Goal: Check status: Check status

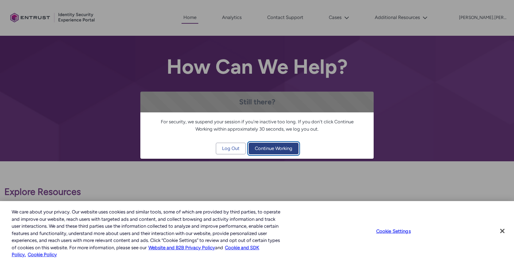
click at [268, 150] on span "Continue Working" at bounding box center [274, 148] width 38 height 11
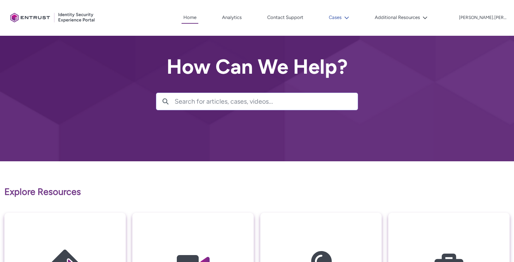
click at [349, 17] on icon at bounding box center [346, 17] width 4 height 3
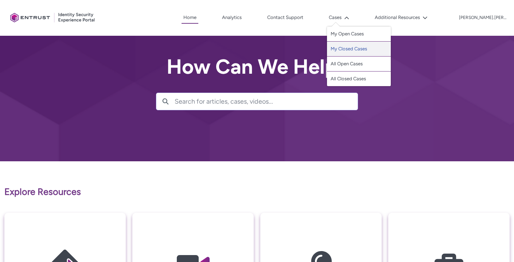
click at [351, 49] on link "My Closed Cases" at bounding box center [359, 49] width 64 height 15
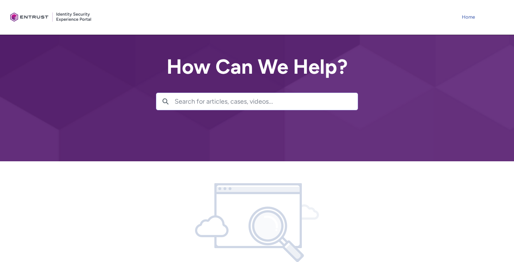
click at [472, 19] on link "Home" at bounding box center [468, 17] width 17 height 11
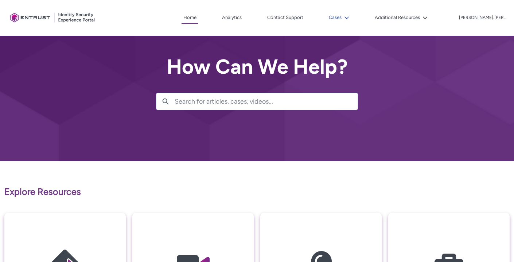
click at [351, 15] on button "Cases" at bounding box center [339, 17] width 24 height 11
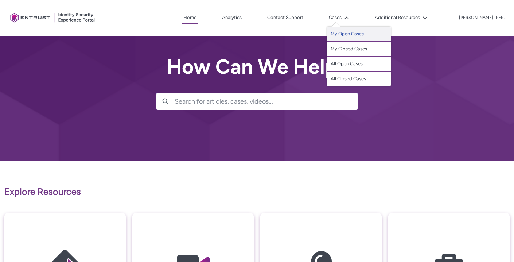
click at [347, 35] on link "My Open Cases" at bounding box center [359, 34] width 64 height 15
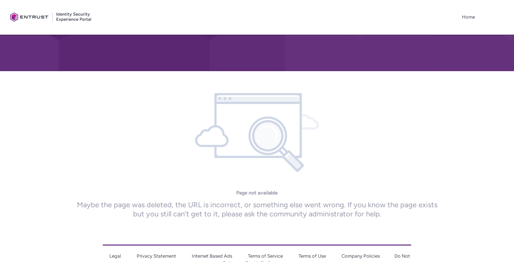
scroll to position [123, 0]
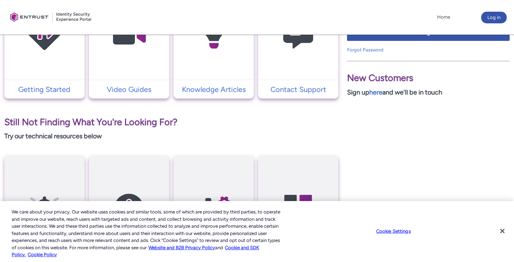
scroll to position [108, 0]
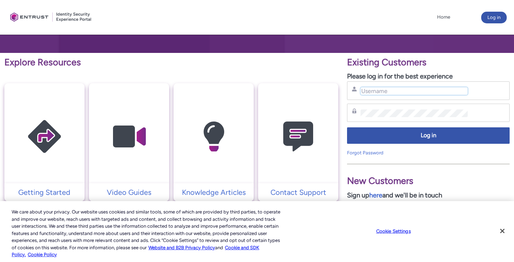
click at [382, 91] on input "Username" at bounding box center [413, 91] width 107 height 8
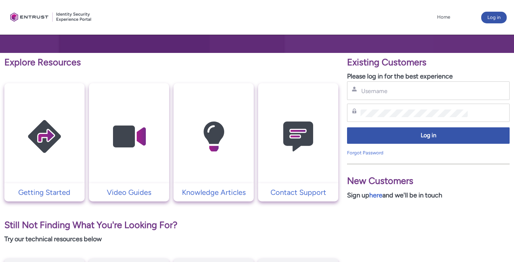
type input "[PERSON_NAME][EMAIL_ADDRESS][PERSON_NAME][DOMAIN_NAME]"
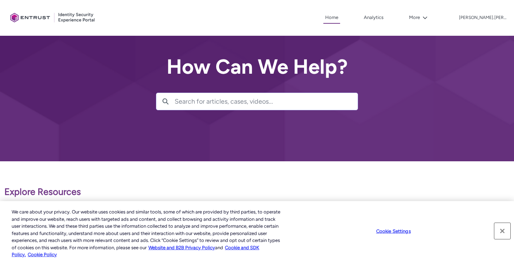
click at [501, 229] on button "Close" at bounding box center [502, 231] width 16 height 16
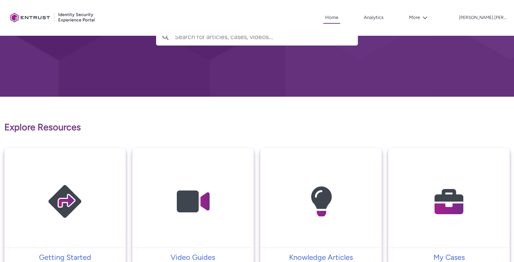
scroll to position [34, 0]
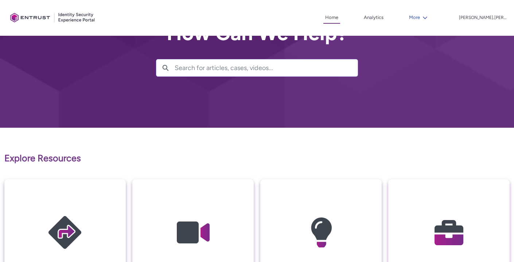
click at [429, 17] on button "More" at bounding box center [418, 17] width 22 height 11
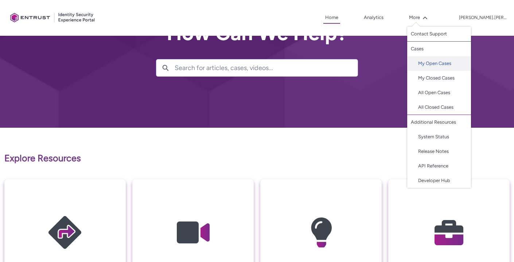
click at [440, 63] on link "My Open Cases" at bounding box center [439, 63] width 64 height 15
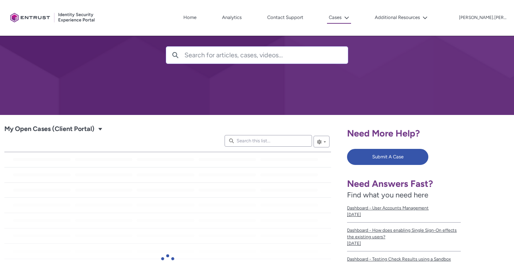
scroll to position [85, 0]
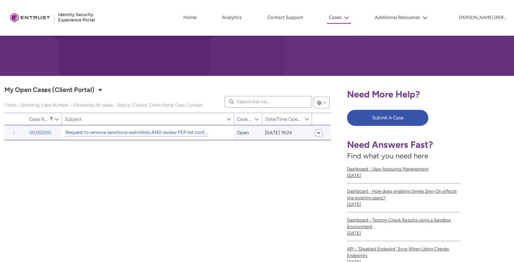
click at [116, 129] on link "Request to remove sanctions watchlists AND review PEP list configuratiom" at bounding box center [137, 133] width 142 height 8
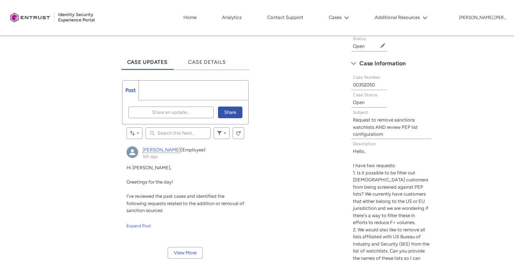
scroll to position [191, 0]
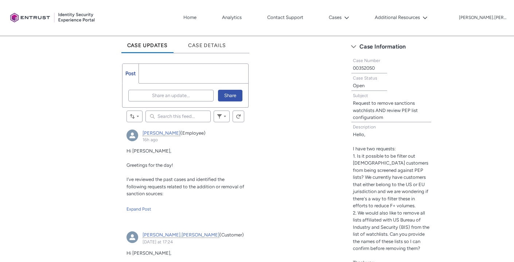
click at [148, 205] on div "Hi Sophie, Greetings for the day! I’ve reviewed the past cases and identified t…" at bounding box center [185, 179] width 118 height 65
click at [147, 202] on p "Mayank, 16h ago" at bounding box center [185, 200] width 118 height 7
click at [146, 206] on div "Expand Post" at bounding box center [185, 208] width 118 height 7
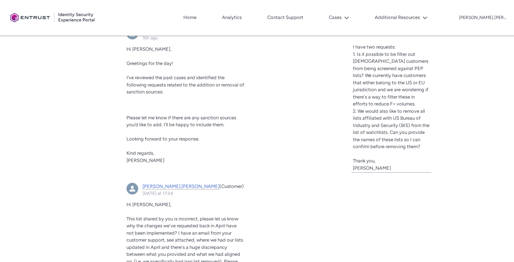
scroll to position [293, 0]
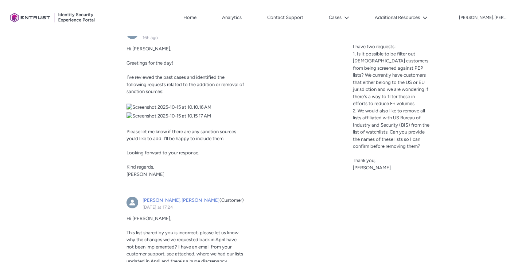
click at [203, 119] on img "Mayank, 16h ago" at bounding box center [185, 115] width 118 height 7
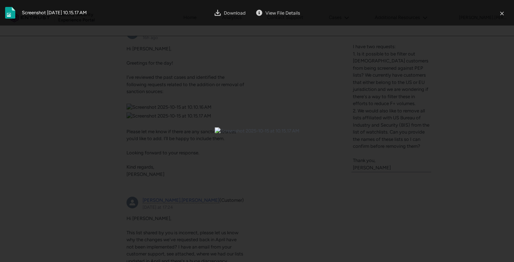
click at [288, 134] on img at bounding box center [257, 130] width 85 height 7
click at [215, 127] on img at bounding box center [257, 130] width 85 height 7
click at [498, 16] on button "Close" at bounding box center [501, 12] width 13 height 15
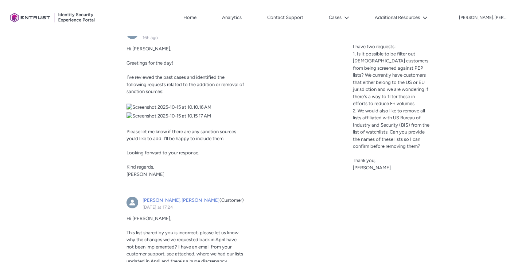
click at [179, 119] on img "Mayank, 16h ago" at bounding box center [185, 115] width 118 height 7
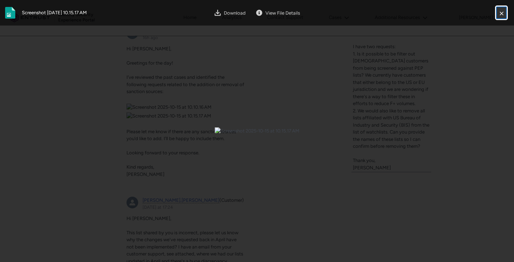
click at [503, 13] on button "Close" at bounding box center [501, 12] width 13 height 15
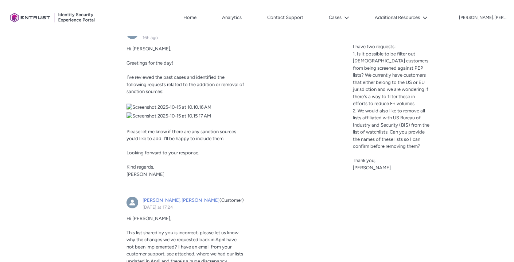
click at [164, 111] on img "Mayank, 16h ago" at bounding box center [185, 106] width 118 height 7
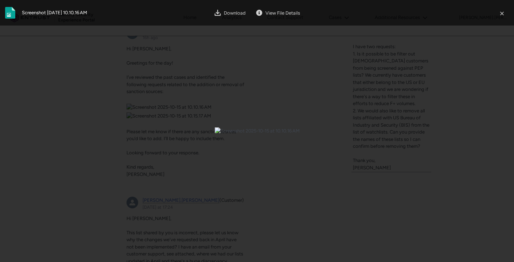
click at [368, 63] on div at bounding box center [257, 131] width 514 height 262
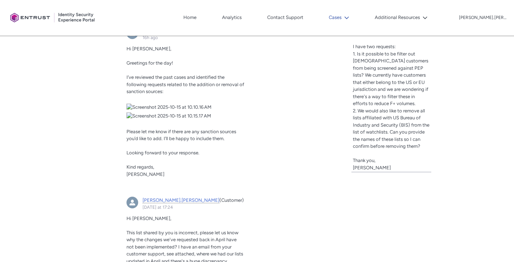
click at [351, 21] on button "Cases" at bounding box center [339, 17] width 24 height 11
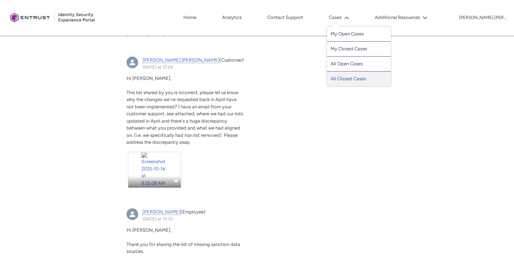
scroll to position [433, 0]
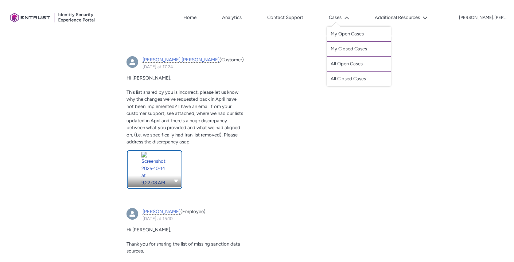
click at [169, 187] on link "sophie.manoukian, Yesterday at 17:24" at bounding box center [154, 169] width 52 height 35
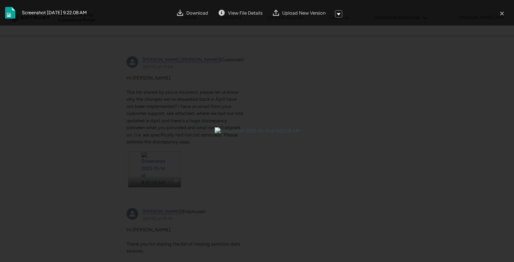
click at [384, 235] on div at bounding box center [257, 131] width 514 height 262
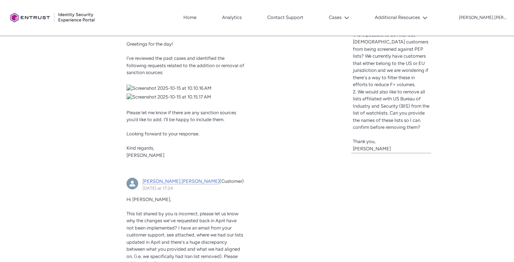
scroll to position [307, 0]
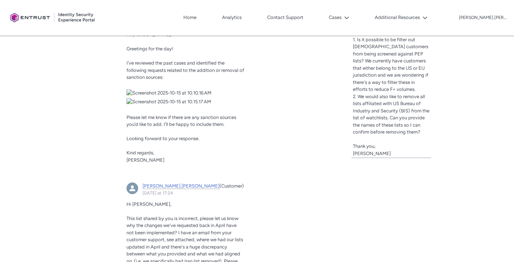
click at [185, 97] on img "Mayank, 16h ago" at bounding box center [185, 92] width 118 height 7
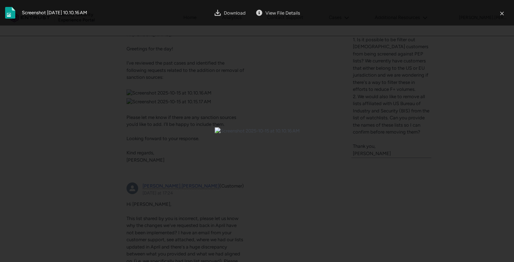
click at [317, 196] on div at bounding box center [257, 131] width 514 height 262
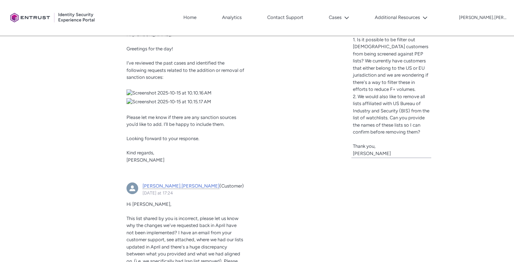
click at [204, 105] on img "Mayank, 16h ago" at bounding box center [185, 101] width 118 height 7
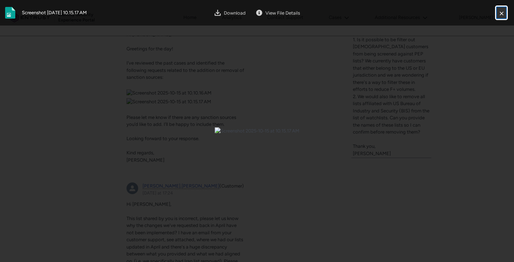
click at [504, 12] on button "Close" at bounding box center [501, 12] width 13 height 15
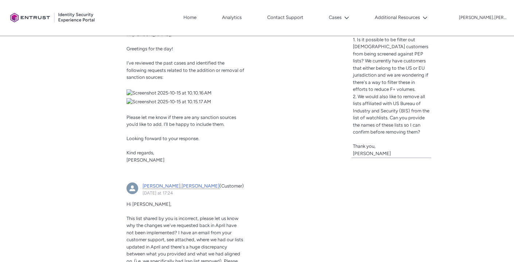
click at [205, 97] on img "Mayank, 16h ago" at bounding box center [185, 92] width 118 height 7
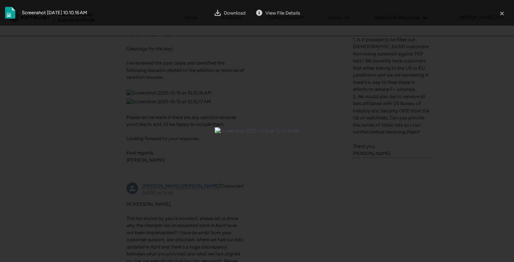
click at [323, 215] on div at bounding box center [257, 131] width 514 height 262
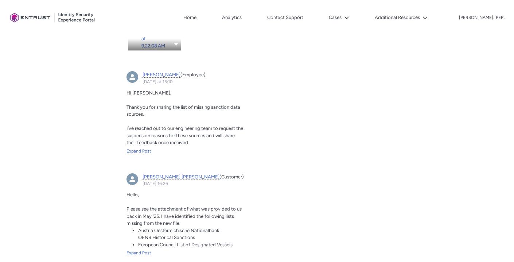
scroll to position [584, 0]
